Goal: Navigation & Orientation: Find specific page/section

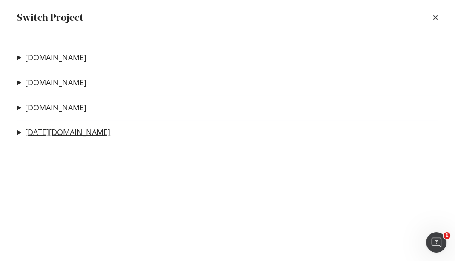
click at [47, 134] on link "[DATE][DOMAIN_NAME]" at bounding box center [67, 132] width 85 height 9
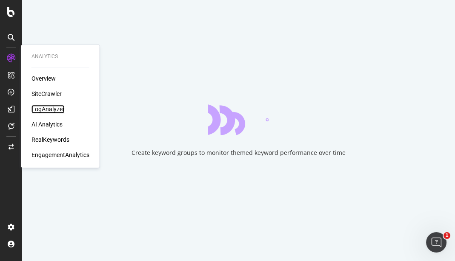
click at [42, 109] on div "LogAnalyzer" at bounding box center [47, 109] width 33 height 9
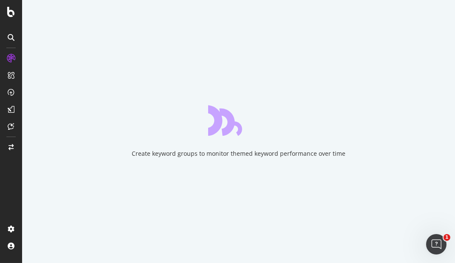
click at [305, 6] on div "Create keyword groups to monitor themed keyword performance over time" at bounding box center [238, 131] width 433 height 263
